Goal: Task Accomplishment & Management: Manage account settings

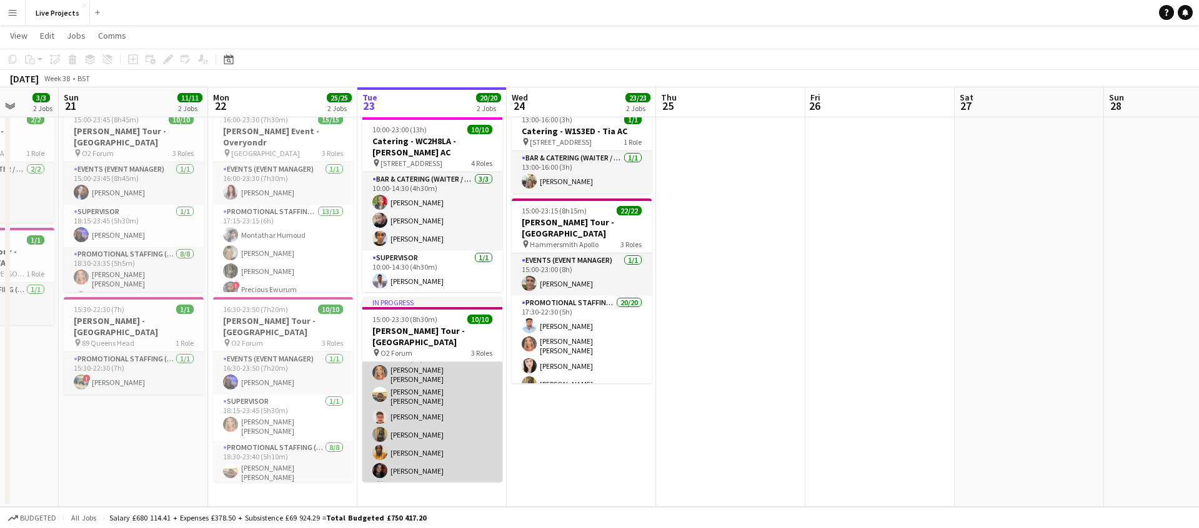
scroll to position [101, 0]
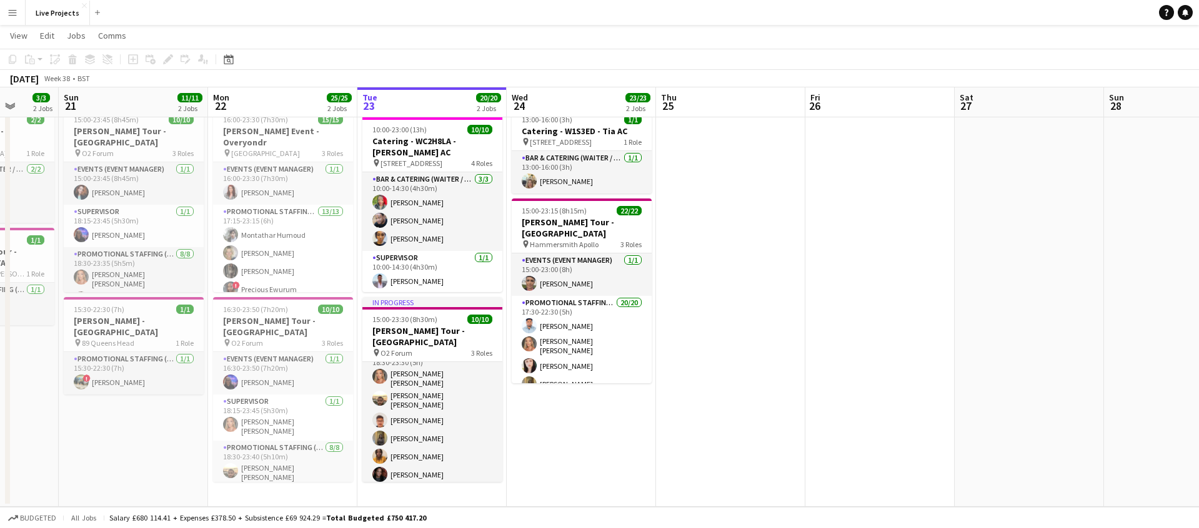
click at [15, 11] on app-icon "Menu" at bounding box center [12, 12] width 10 height 10
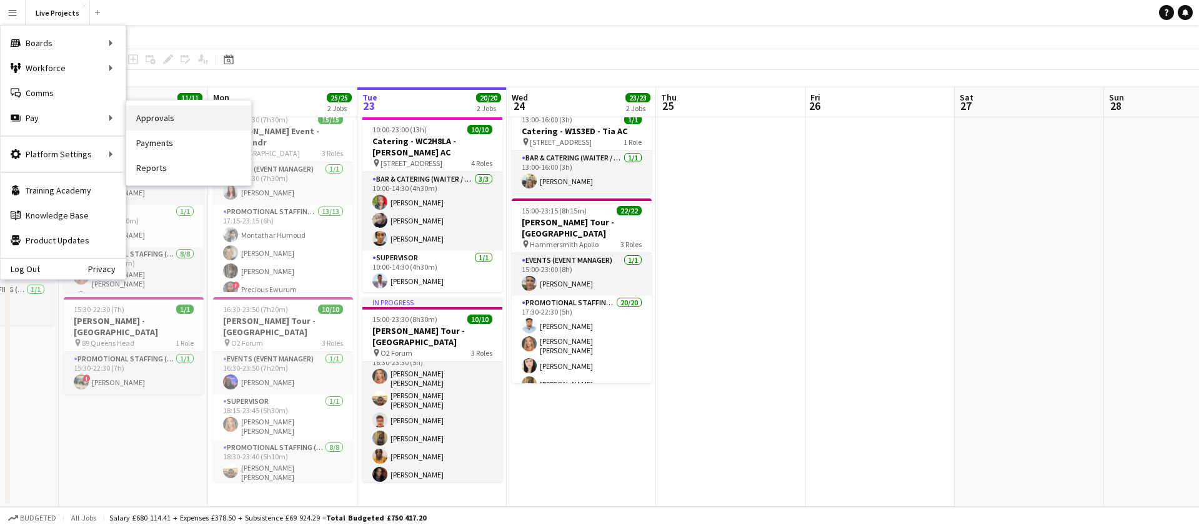
click at [154, 116] on link "Approvals" at bounding box center [188, 118] width 125 height 25
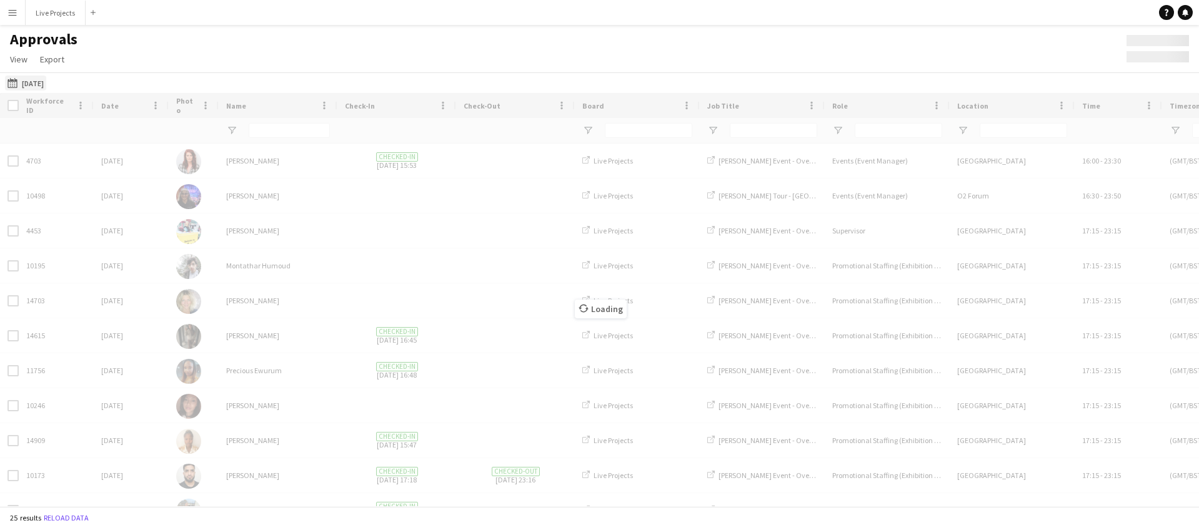
click at [46, 80] on button "[DATE] [DATE]" at bounding box center [25, 83] width 41 height 15
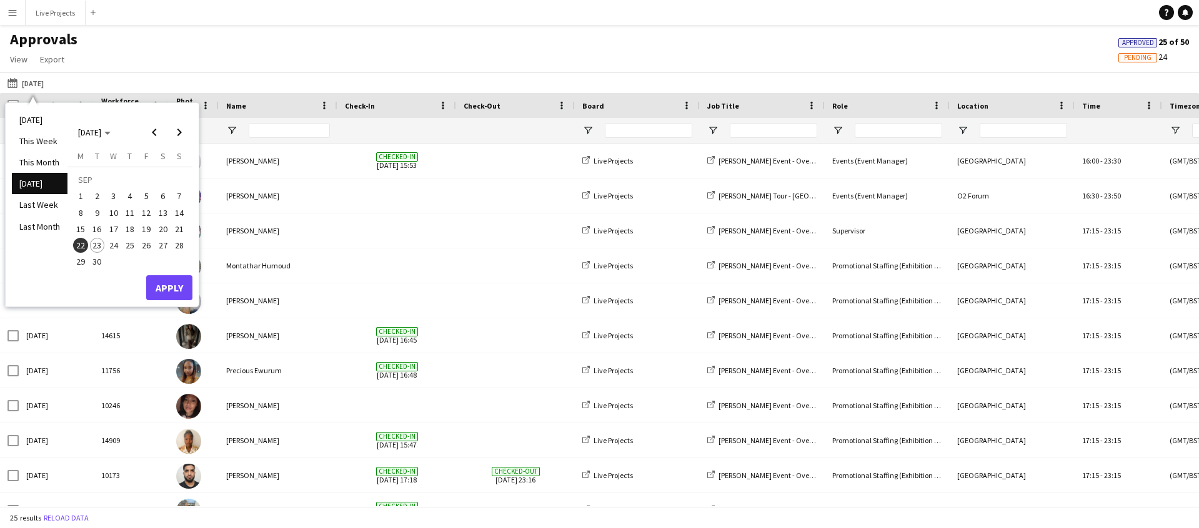
drag, startPoint x: 86, startPoint y: 228, endPoint x: 94, endPoint y: 229, distance: 8.8
click at [86, 228] on span "15" at bounding box center [80, 229] width 15 height 15
click at [180, 227] on span "21" at bounding box center [179, 229] width 15 height 15
click at [170, 280] on button "Apply" at bounding box center [169, 287] width 46 height 25
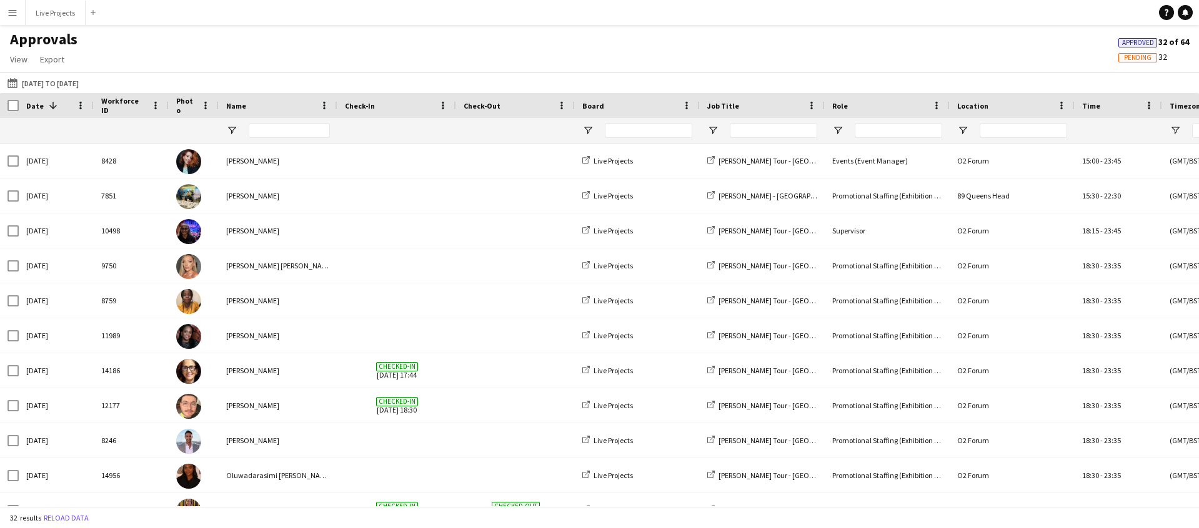
click at [13, 13] on app-icon "Menu" at bounding box center [12, 12] width 10 height 10
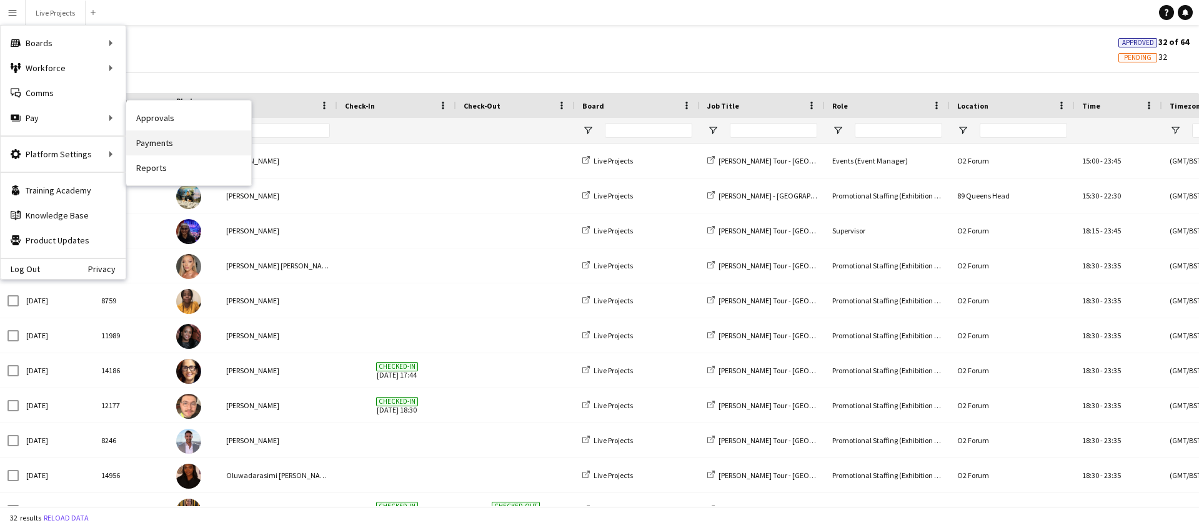
click at [157, 142] on link "Payments" at bounding box center [188, 143] width 125 height 25
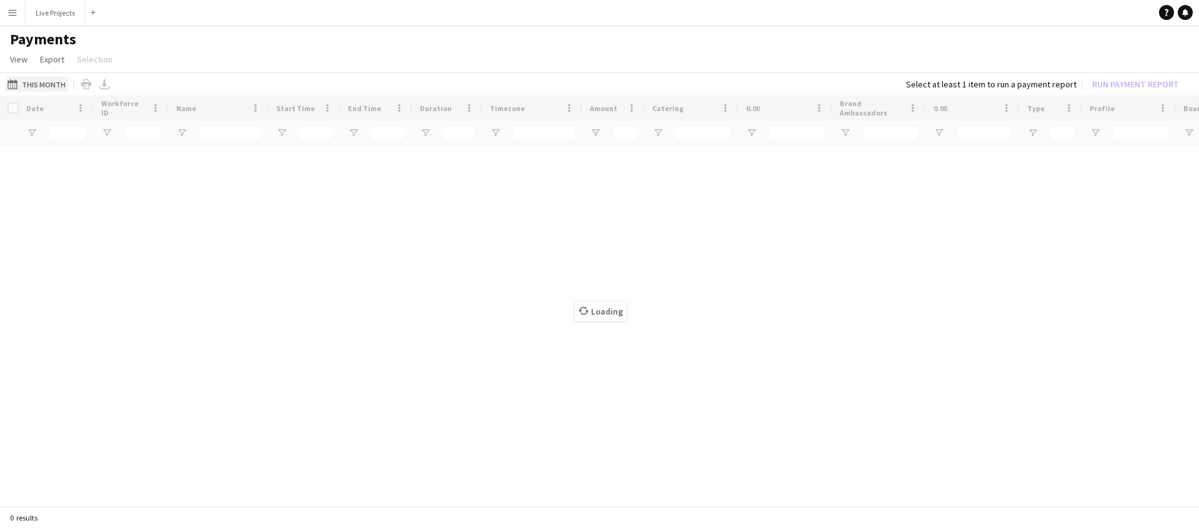
click at [38, 83] on button "This Month This Month" at bounding box center [36, 84] width 63 height 15
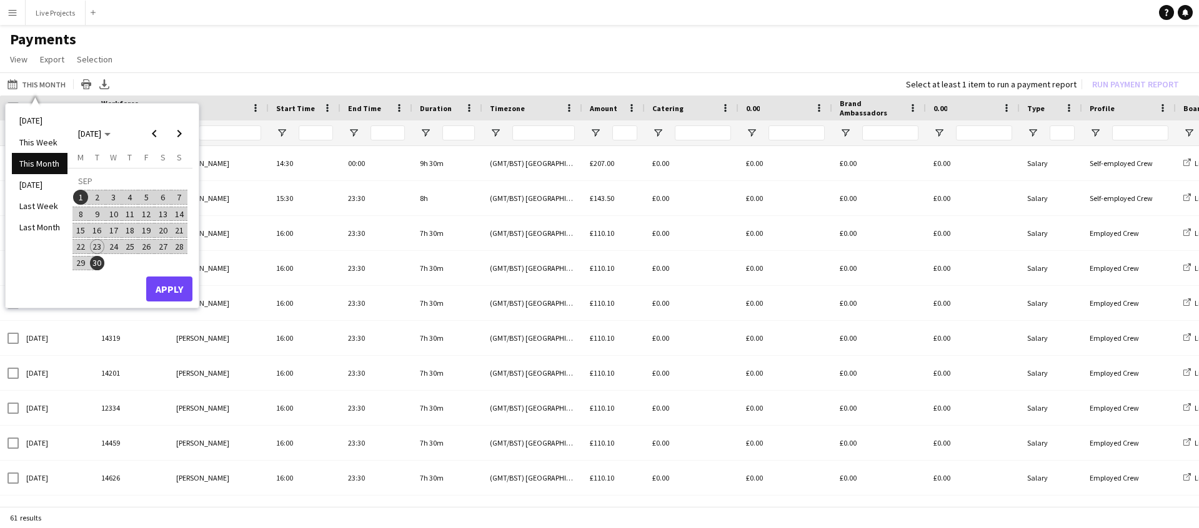
drag, startPoint x: 80, startPoint y: 229, endPoint x: 92, endPoint y: 229, distance: 12.5
click at [81, 229] on span "15" at bounding box center [80, 230] width 15 height 15
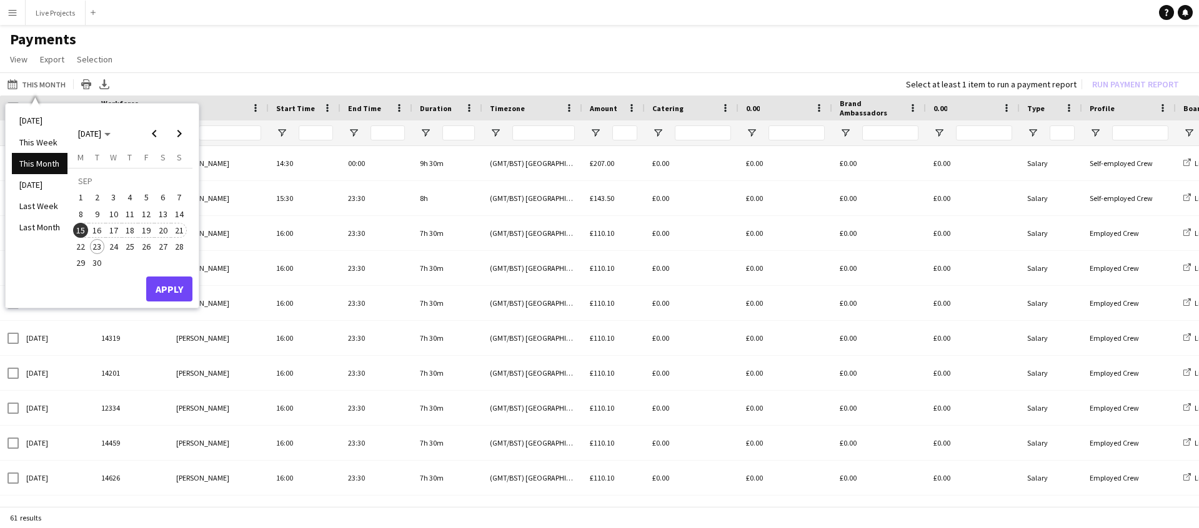
click at [182, 231] on span "21" at bounding box center [179, 230] width 15 height 15
click at [170, 283] on button "Apply" at bounding box center [169, 289] width 46 height 25
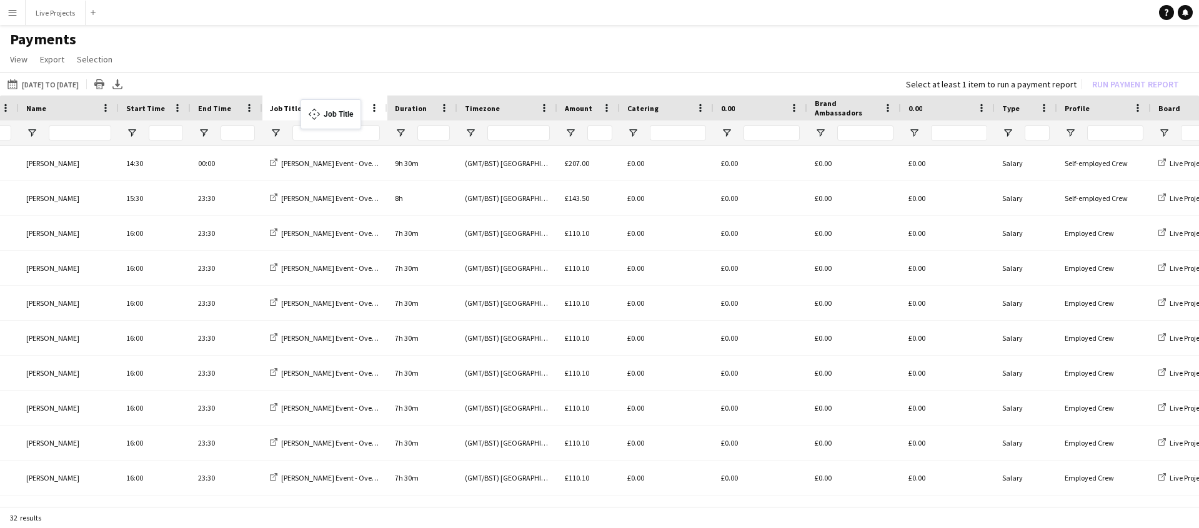
drag, startPoint x: 1175, startPoint y: 108, endPoint x: 307, endPoint y: 107, distance: 868.8
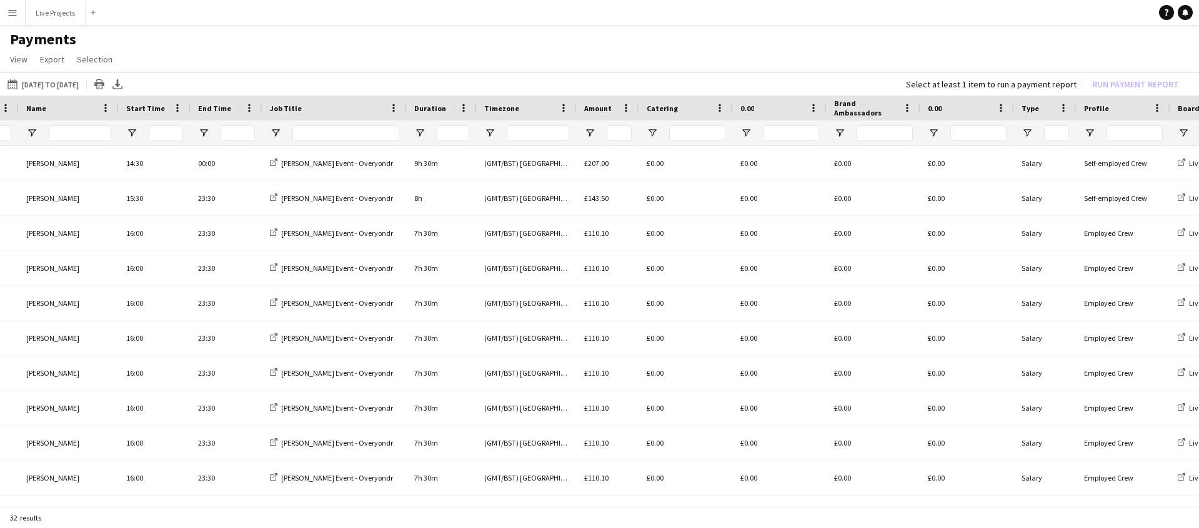
drag, startPoint x: 385, startPoint y: 107, endPoint x: 404, endPoint y: 108, distance: 18.8
click at [407, 107] on div at bounding box center [405, 108] width 5 height 25
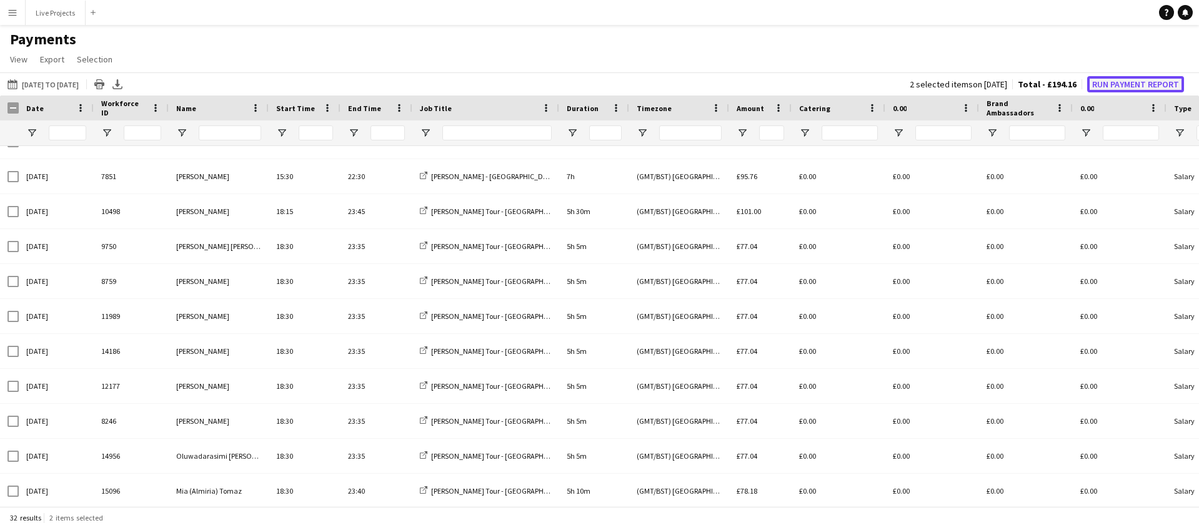
click at [1147, 80] on button "Run Payment Report" at bounding box center [1135, 84] width 97 height 16
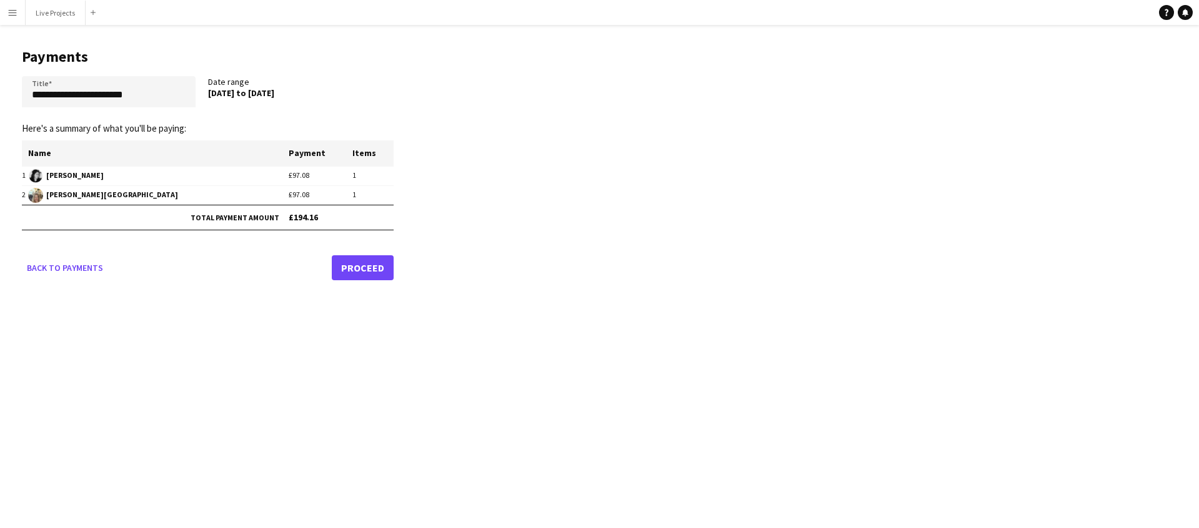
click at [377, 270] on link "Proceed" at bounding box center [363, 267] width 62 height 25
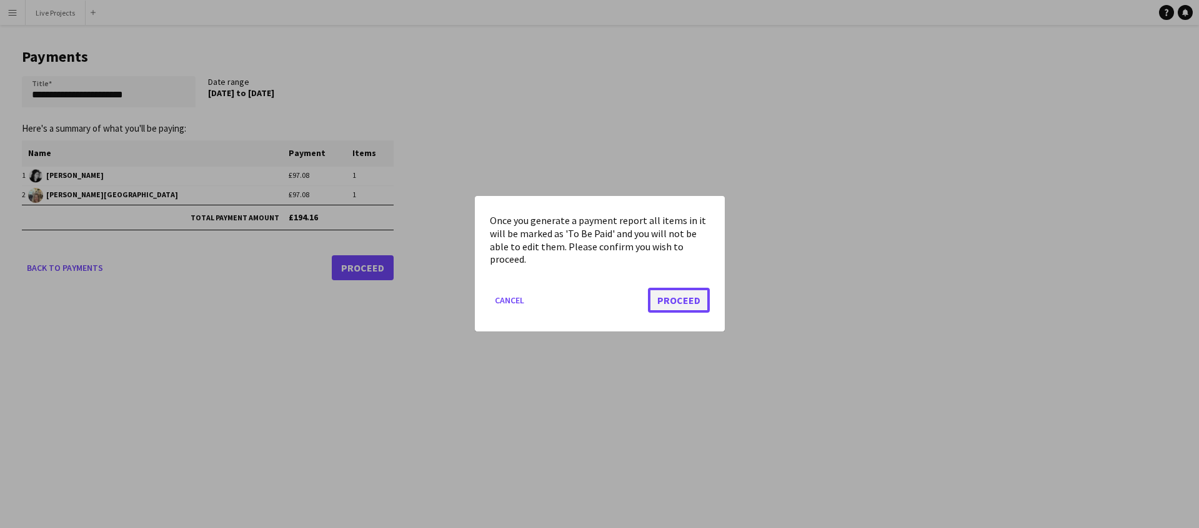
click at [685, 297] on button "Proceed" at bounding box center [679, 301] width 62 height 25
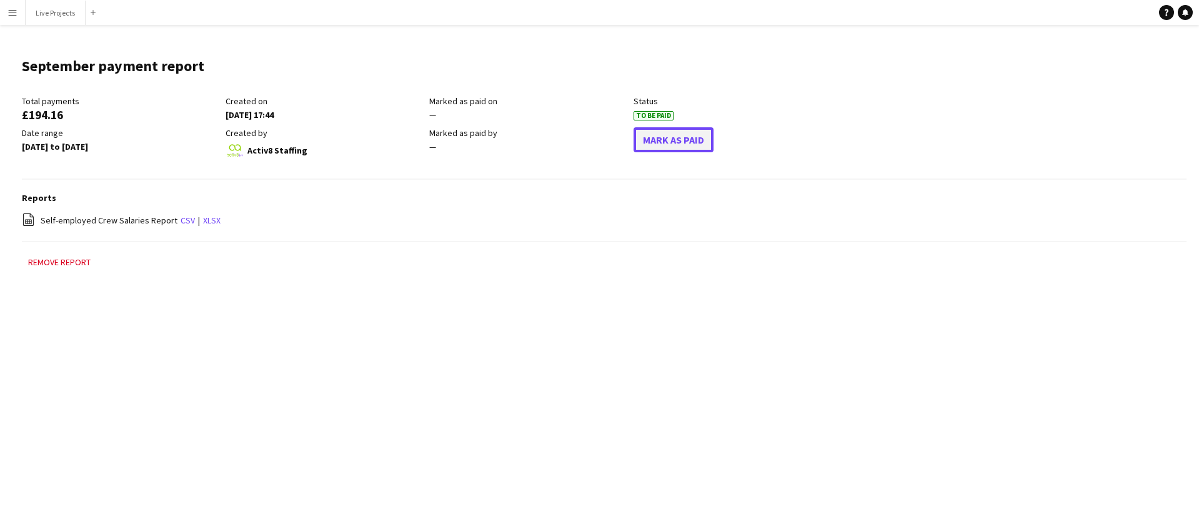
click at [663, 142] on button "Mark As Paid" at bounding box center [673, 139] width 80 height 25
click at [12, 7] on app-icon "Menu" at bounding box center [12, 12] width 10 height 10
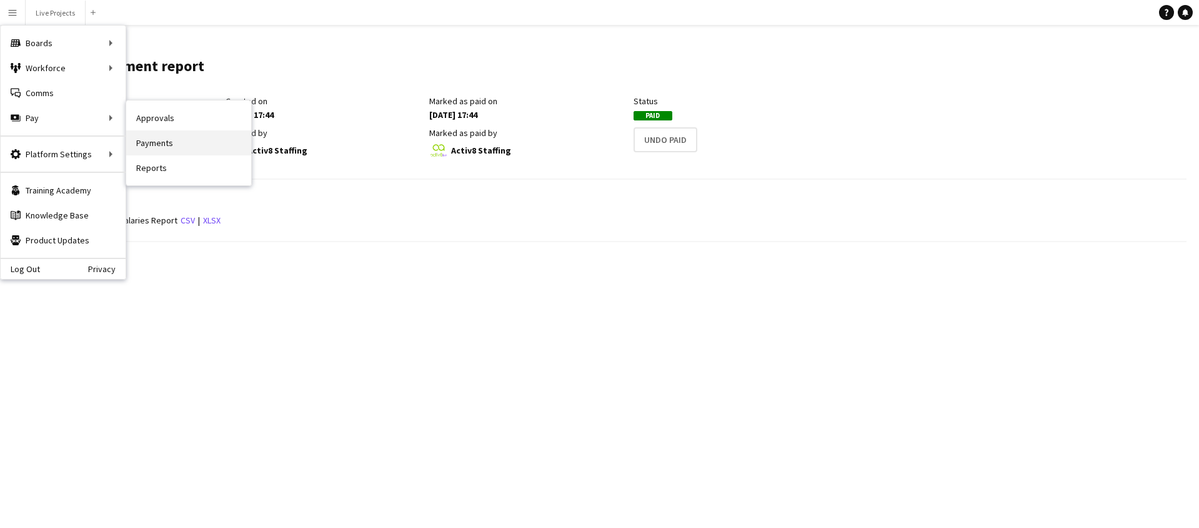
click at [158, 144] on link "Payments" at bounding box center [188, 143] width 125 height 25
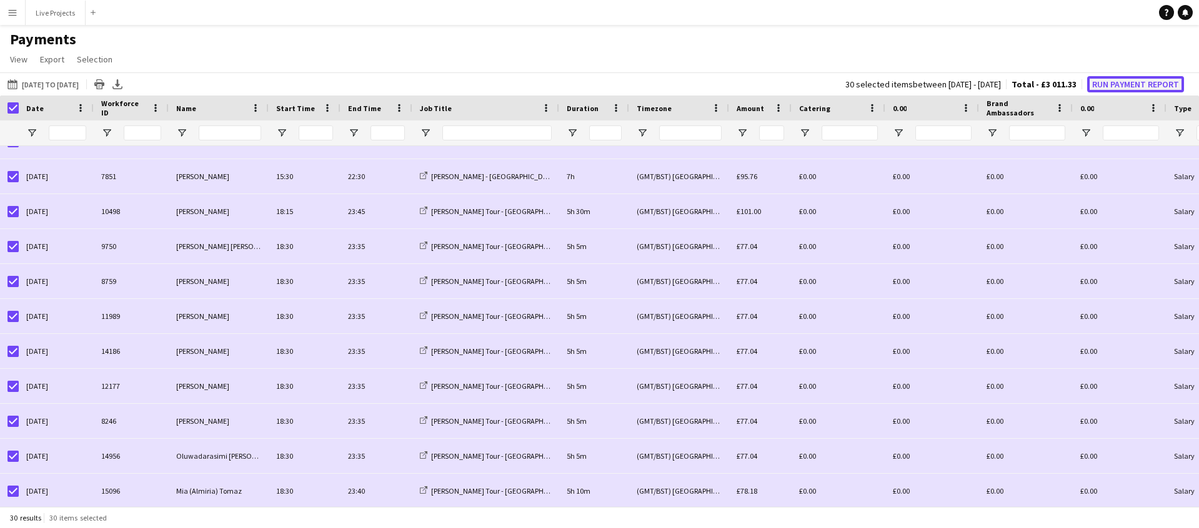
click at [1154, 82] on button "Run Payment Report" at bounding box center [1135, 84] width 97 height 16
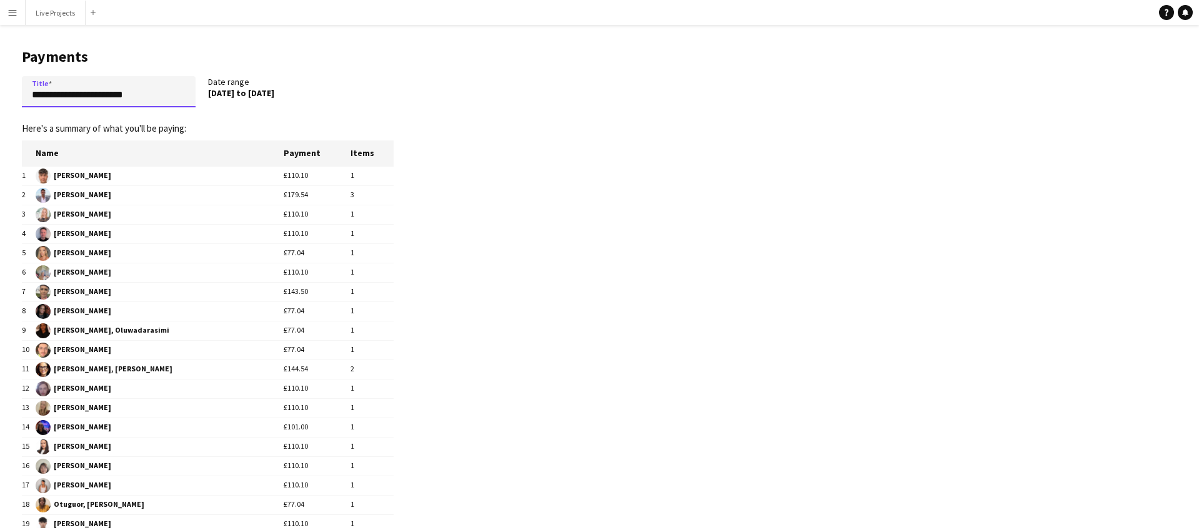
drag, startPoint x: 78, startPoint y: 95, endPoint x: 22, endPoint y: 91, distance: 56.4
click at [22, 91] on input "**********" at bounding box center [109, 91] width 174 height 31
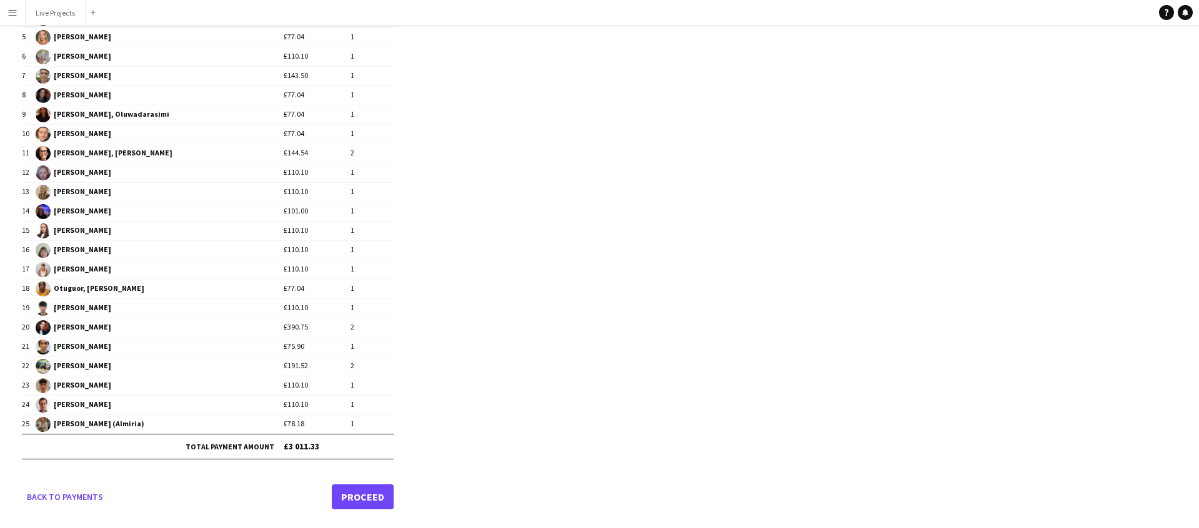
type input "**********"
click at [378, 492] on link "Proceed" at bounding box center [363, 497] width 62 height 25
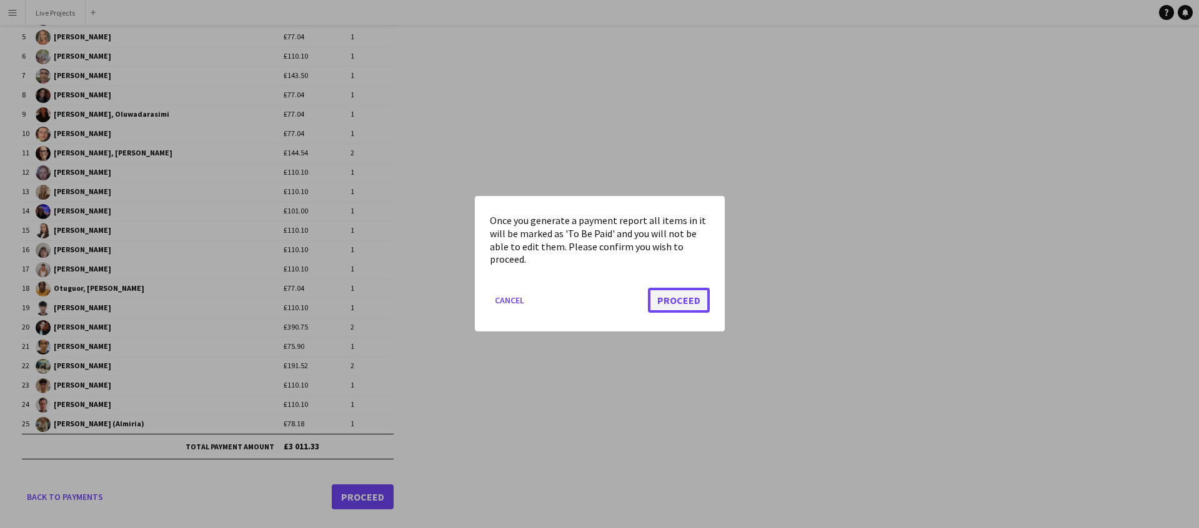
click at [690, 305] on button "Proceed" at bounding box center [679, 301] width 62 height 25
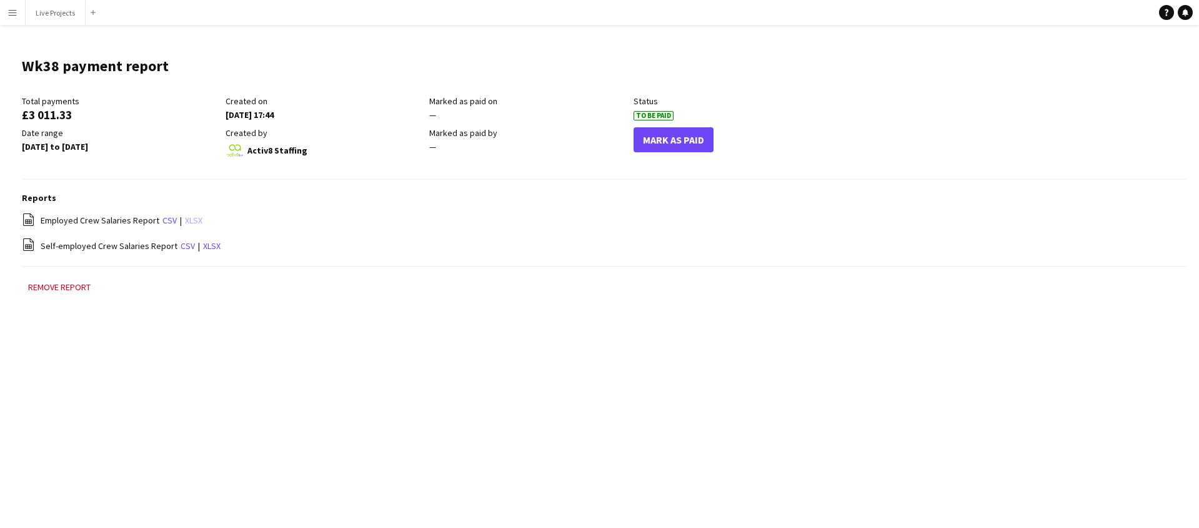
click at [192, 220] on link "xlsx" at bounding box center [193, 220] width 17 height 11
click at [210, 247] on link "xlsx" at bounding box center [211, 245] width 17 height 11
click at [12, 11] on app-icon "Menu" at bounding box center [12, 12] width 10 height 10
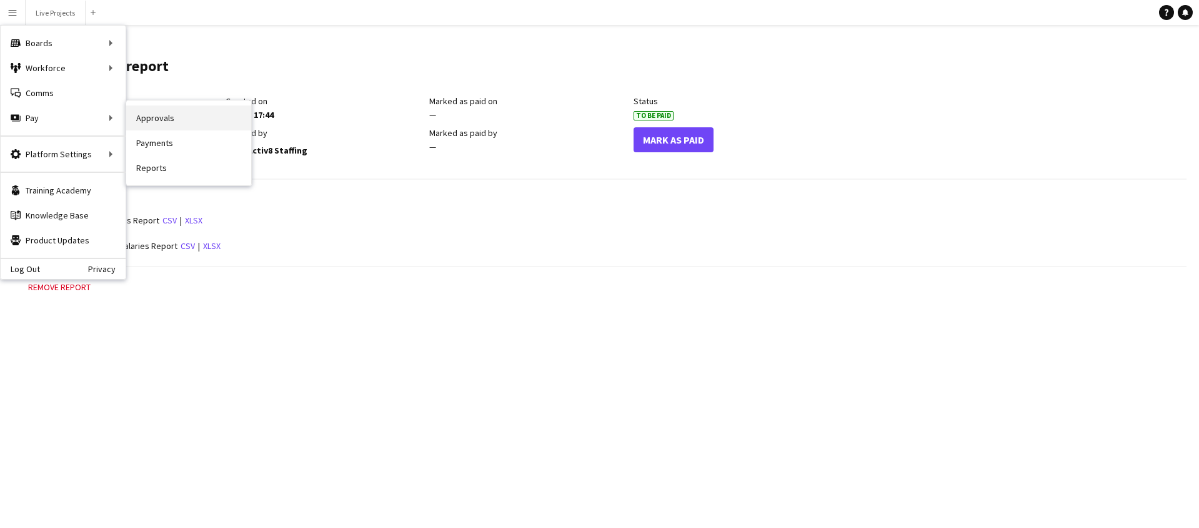
click at [149, 119] on link "Approvals" at bounding box center [188, 118] width 125 height 25
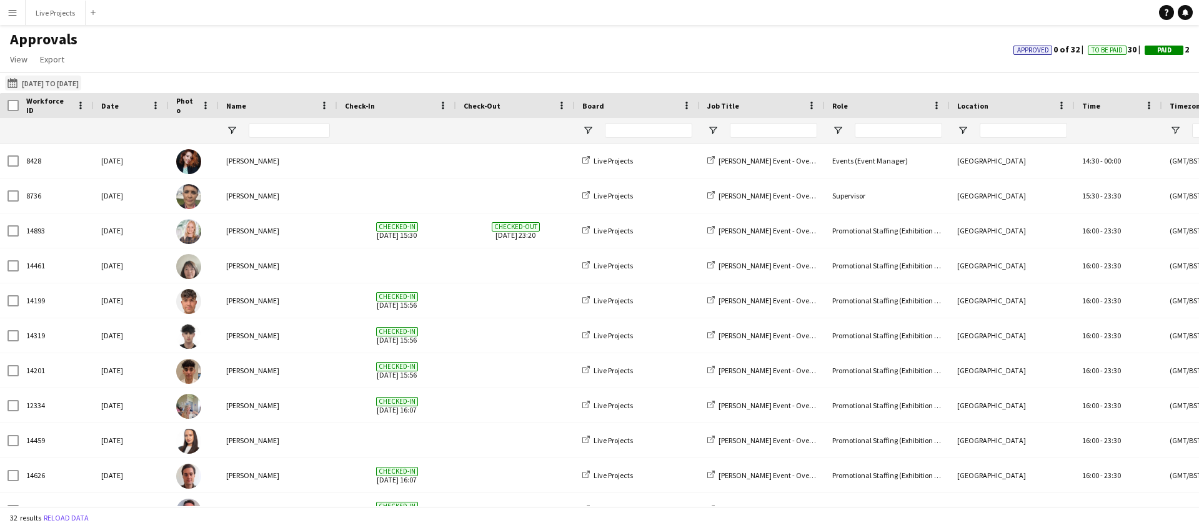
click at [81, 83] on button "[DATE] to [DATE] [DATE] to [DATE]" at bounding box center [43, 83] width 76 height 15
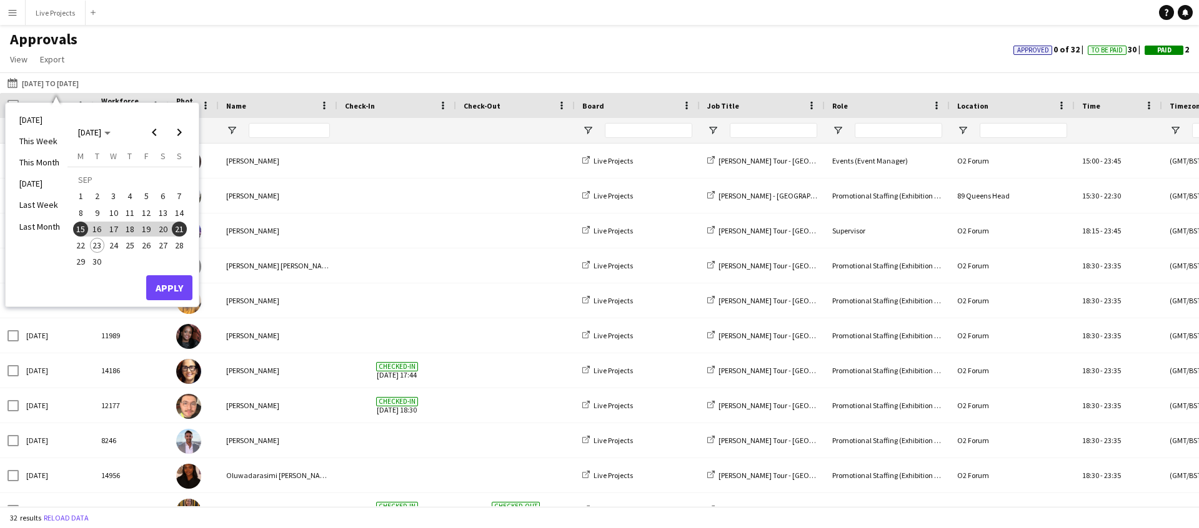
click at [82, 246] on span "22" at bounding box center [80, 245] width 15 height 15
click at [168, 284] on button "Apply" at bounding box center [169, 287] width 46 height 25
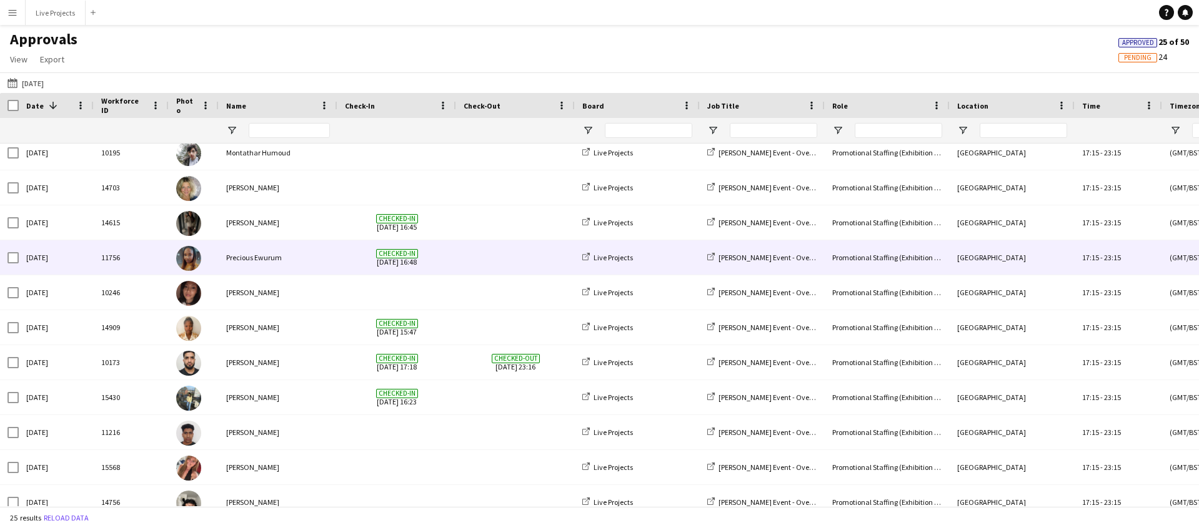
scroll to position [123, 0]
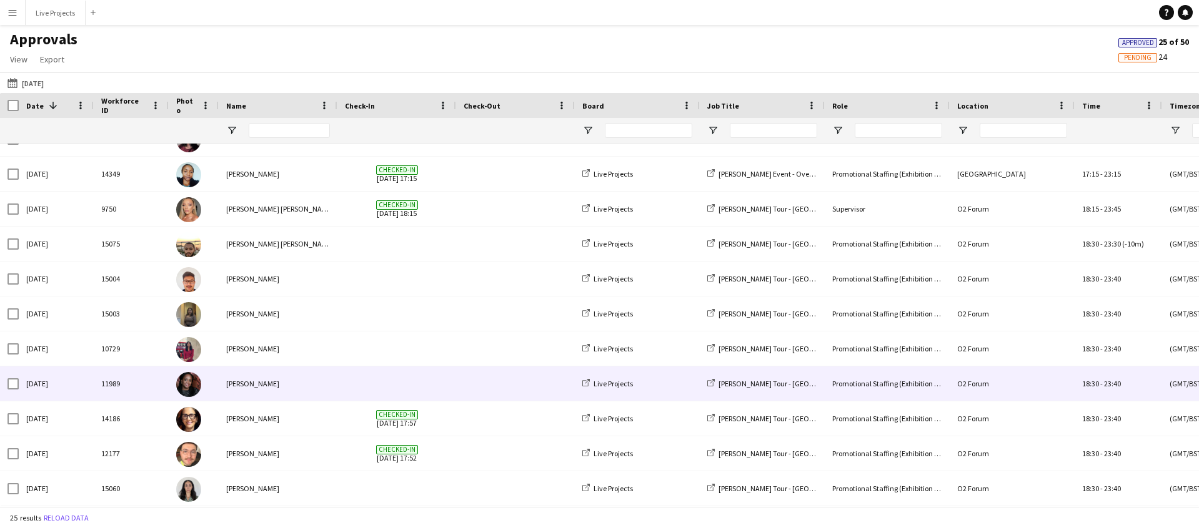
click at [244, 384] on div "[PERSON_NAME]" at bounding box center [278, 384] width 119 height 34
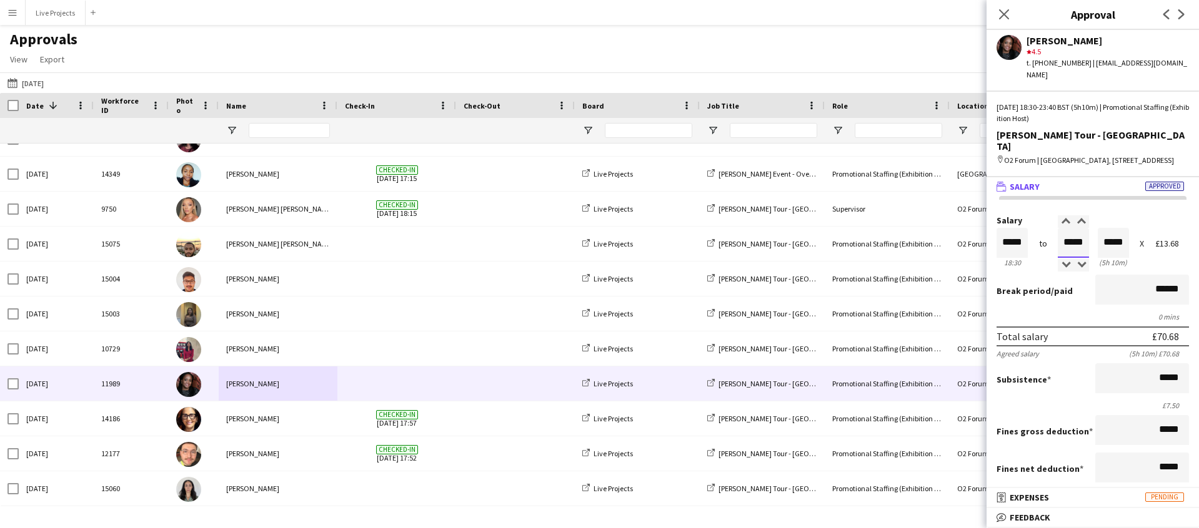
drag, startPoint x: 1075, startPoint y: 232, endPoint x: 1087, endPoint y: 231, distance: 11.9
click at [1087, 231] on input "*****" at bounding box center [1072, 243] width 31 height 30
type input "*****"
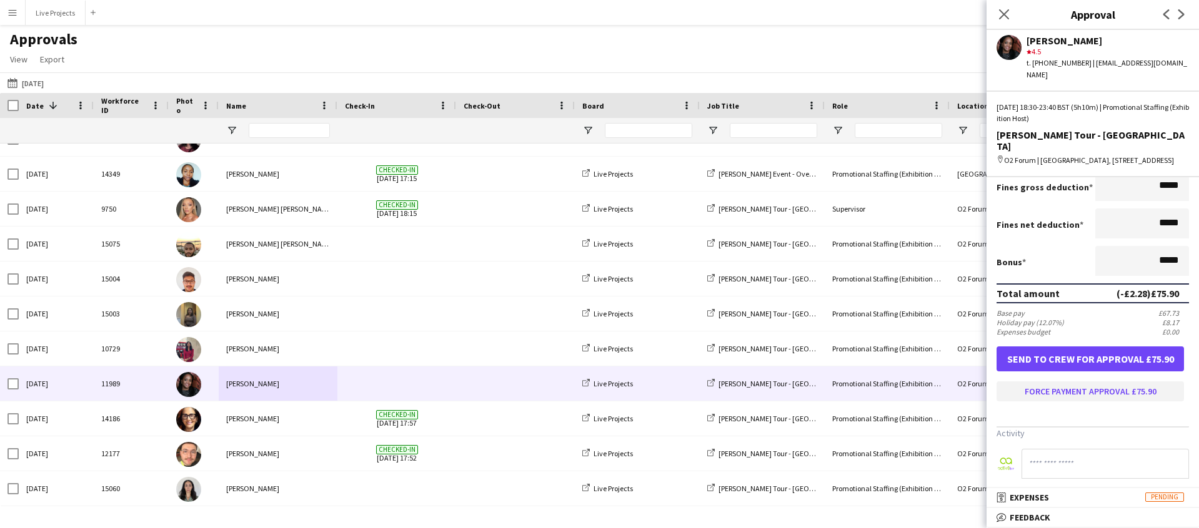
type input "*****"
click at [1074, 382] on button "Force payment approval £75.90" at bounding box center [1089, 392] width 187 height 20
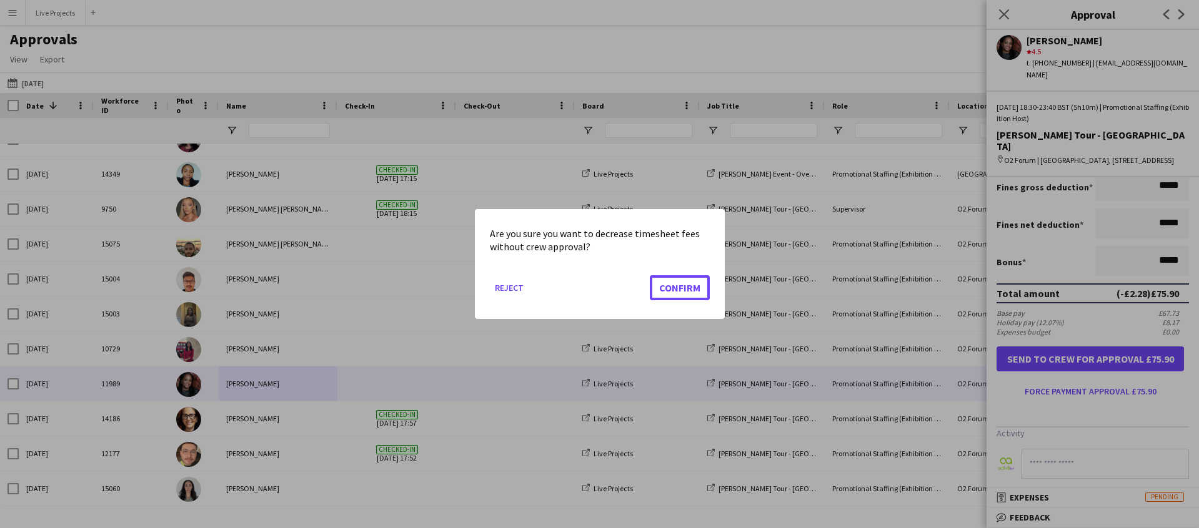
click at [671, 282] on button "Confirm" at bounding box center [680, 287] width 60 height 25
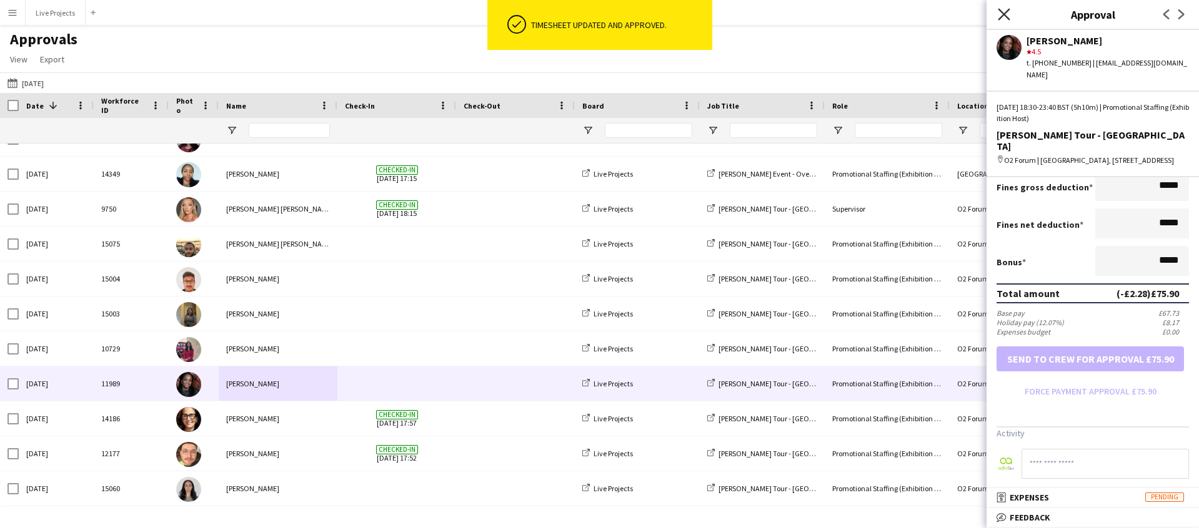
click at [1005, 12] on icon at bounding box center [1003, 14] width 12 height 12
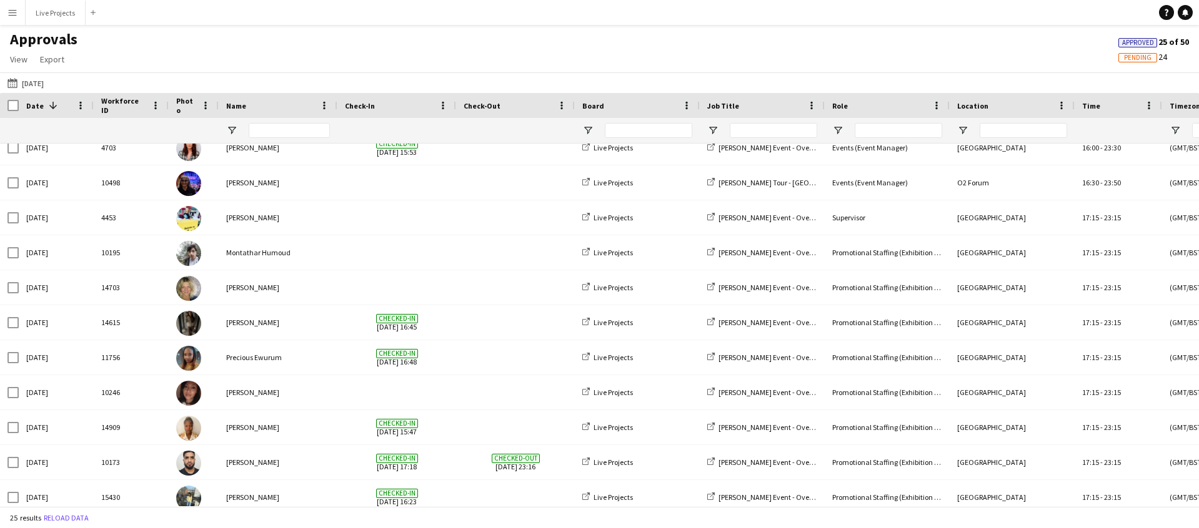
scroll to position [0, 0]
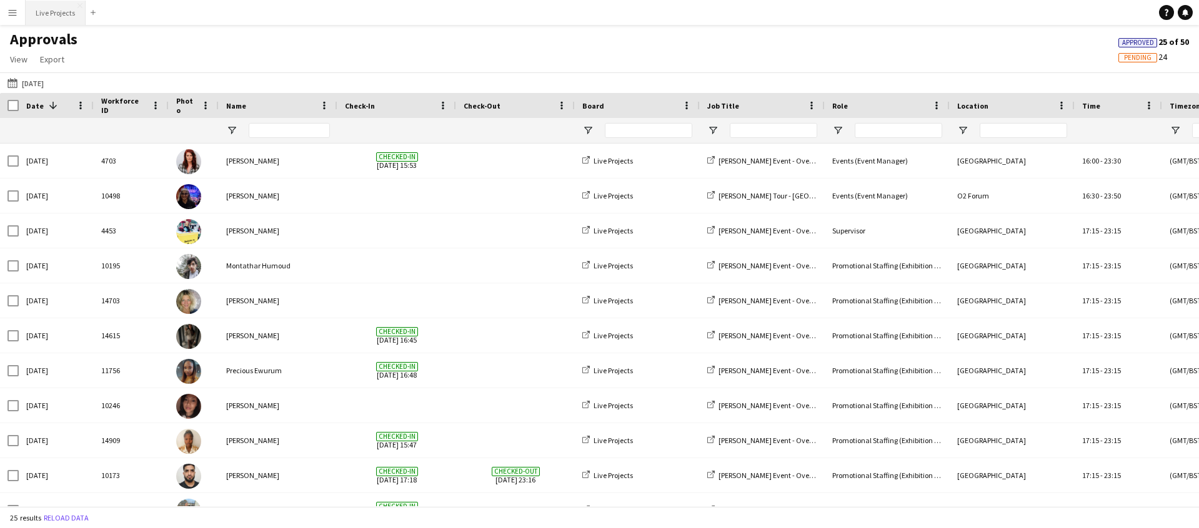
click at [51, 11] on button "Live Projects Close" at bounding box center [56, 13] width 60 height 24
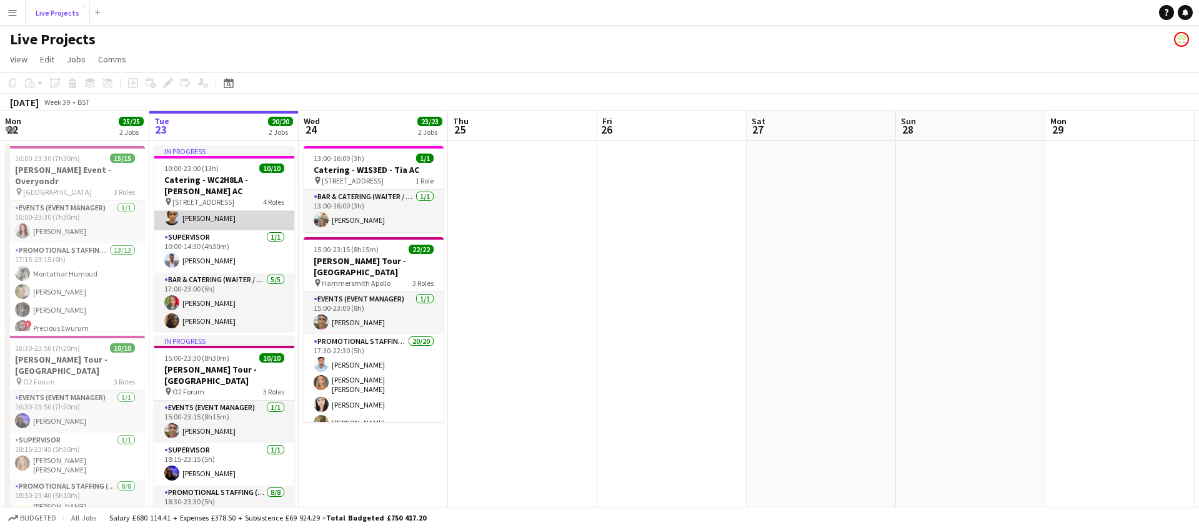
scroll to position [69, 0]
